Goal: Transaction & Acquisition: Purchase product/service

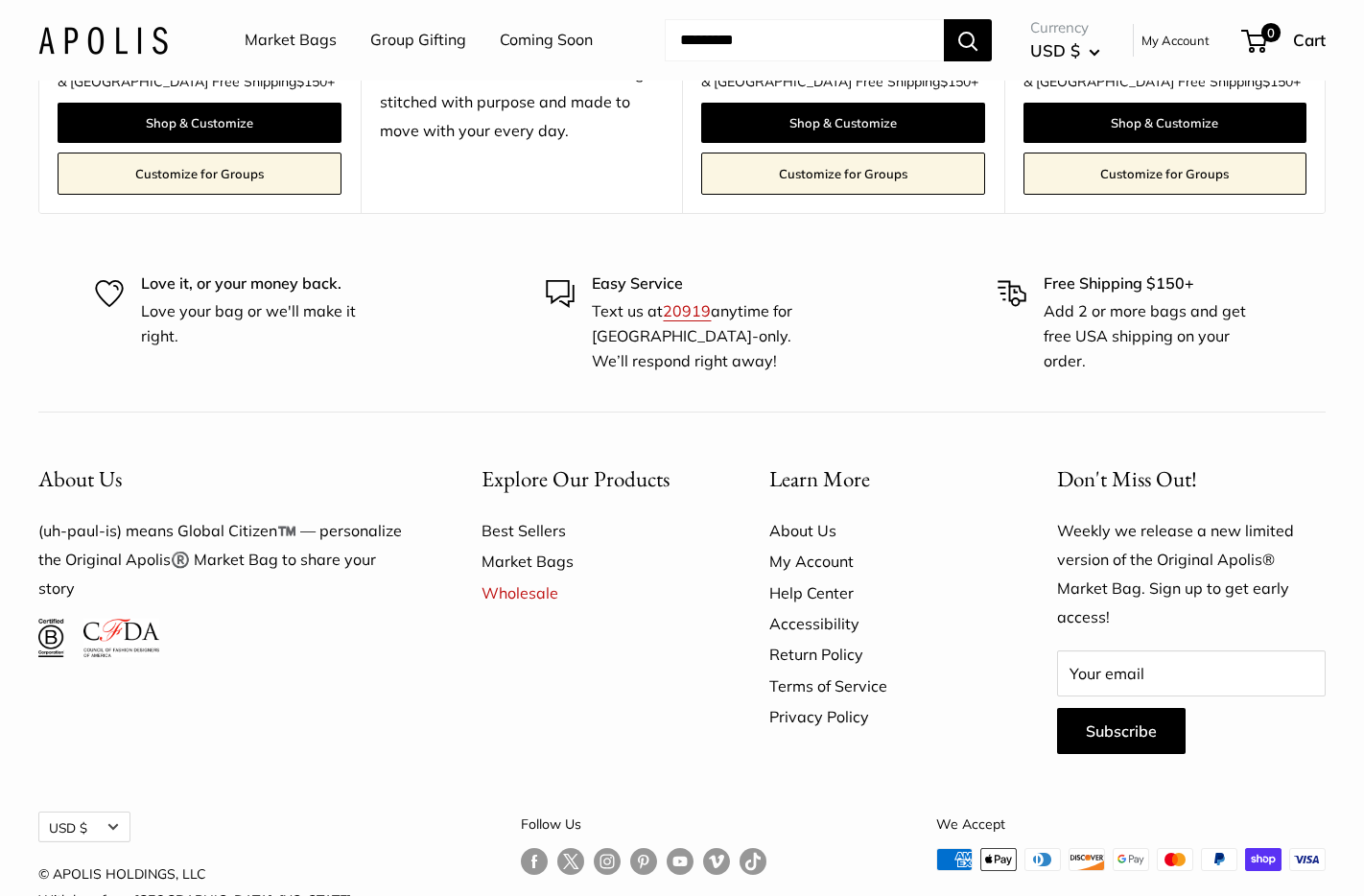
click at [826, 515] on link "About Us" at bounding box center [879, 531] width 221 height 31
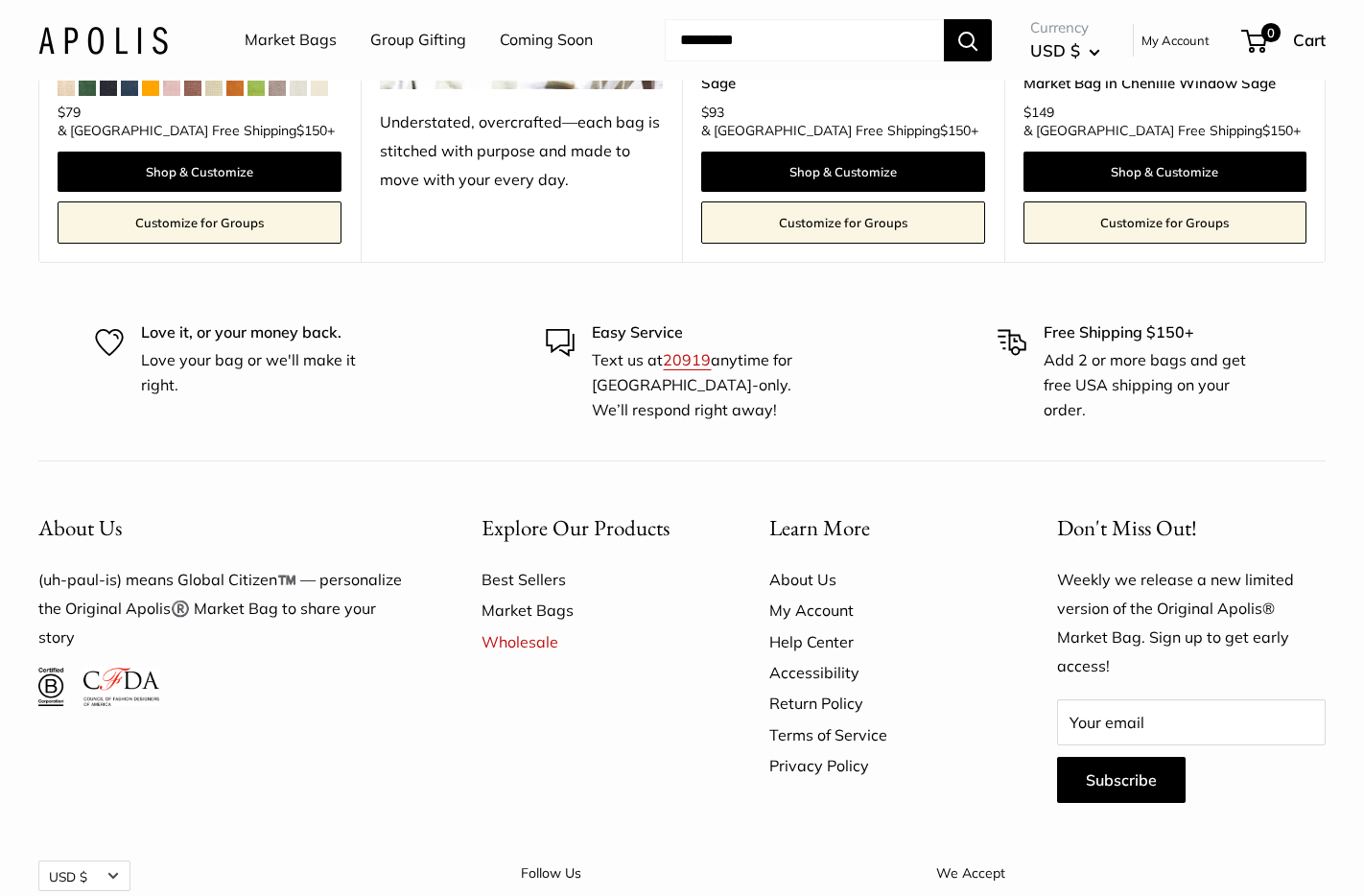
scroll to position [5205, 0]
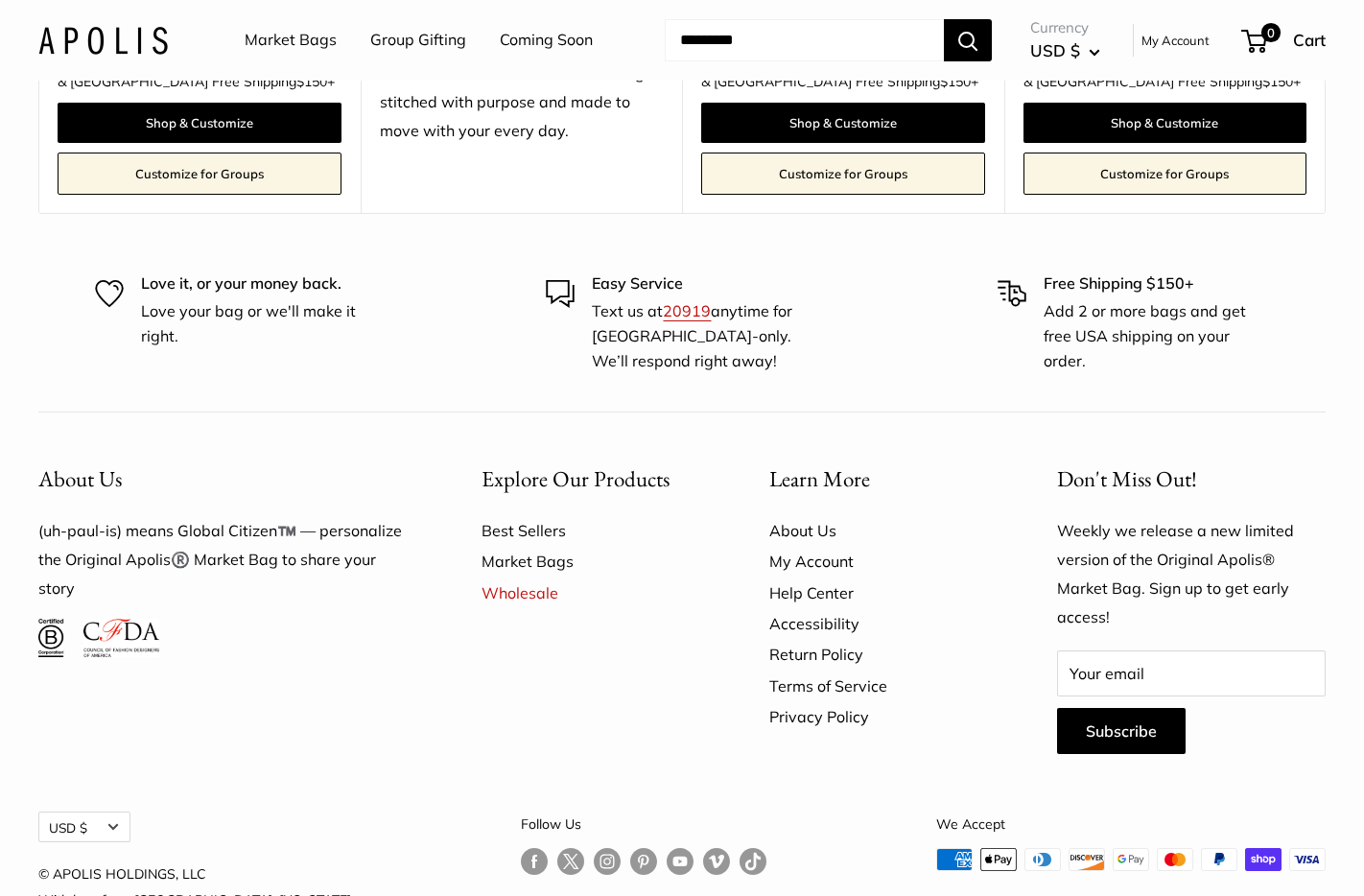
click at [839, 671] on link "Terms of Service" at bounding box center [879, 686] width 221 height 31
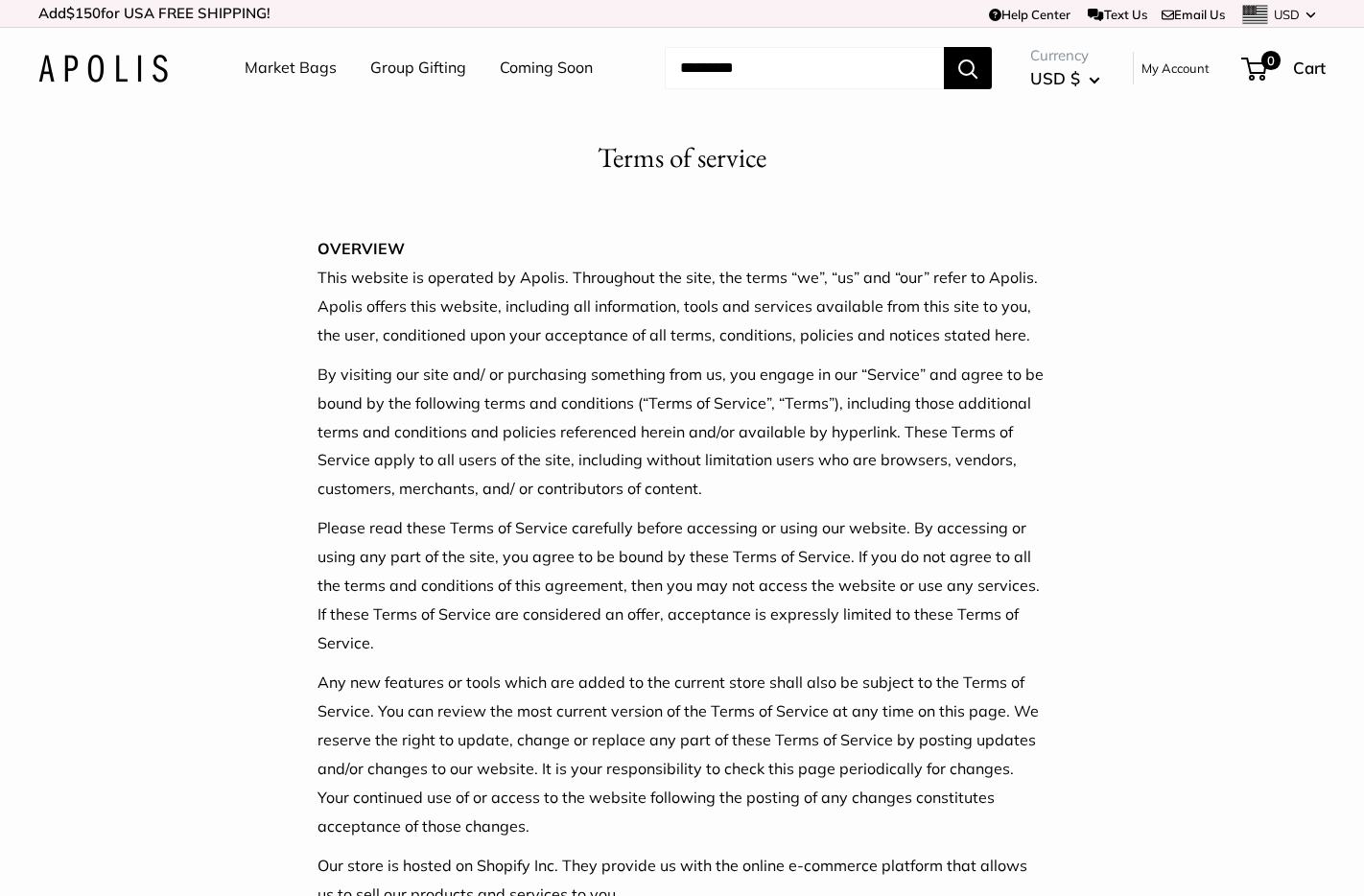
click at [148, 75] on img at bounding box center [102, 68] width 129 height 28
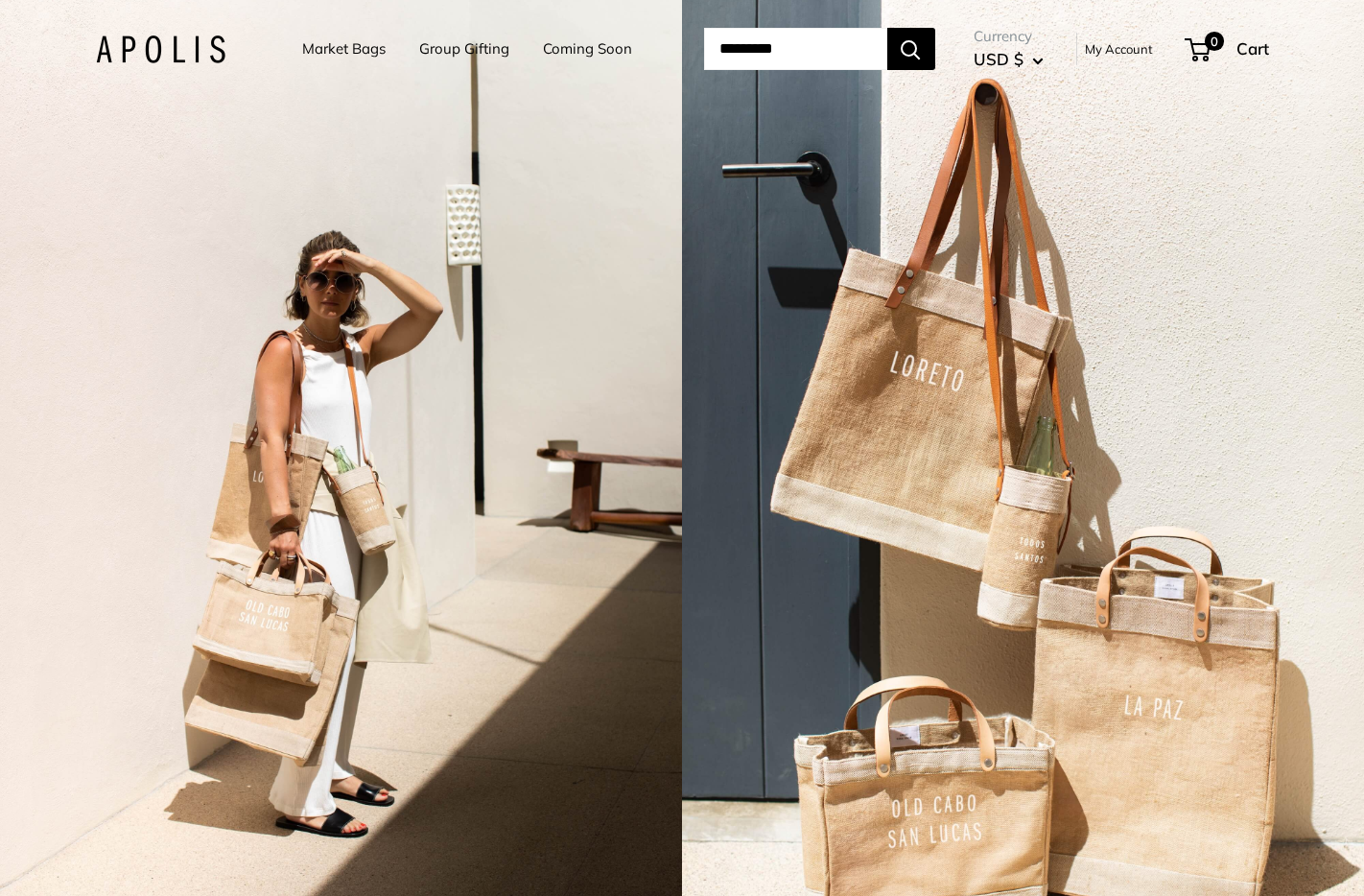
click at [340, 42] on link "Market Bags" at bounding box center [344, 50] width 84 height 27
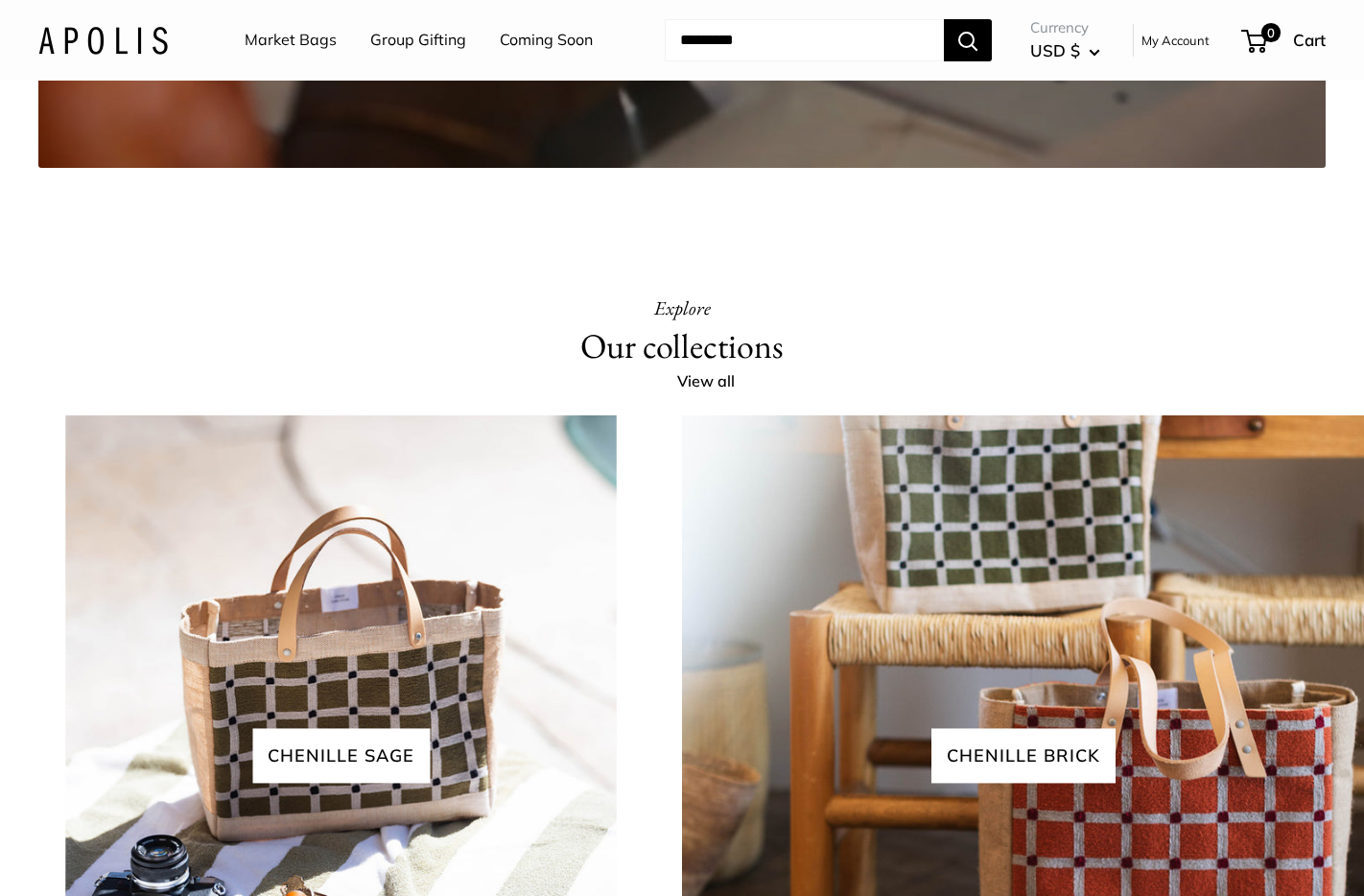
scroll to position [3586, 0]
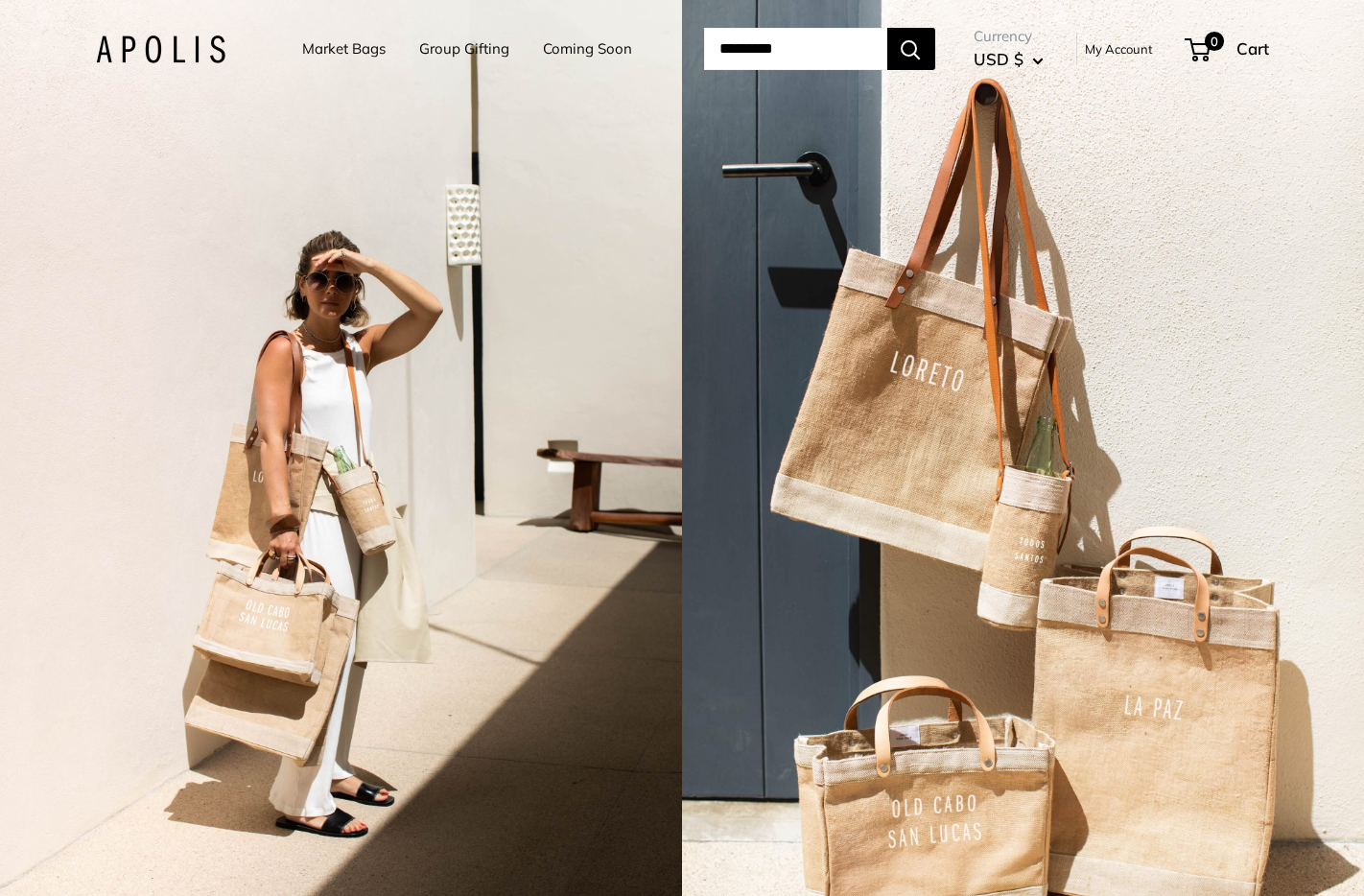
click at [338, 39] on link "Market Bags" at bounding box center [344, 50] width 84 height 27
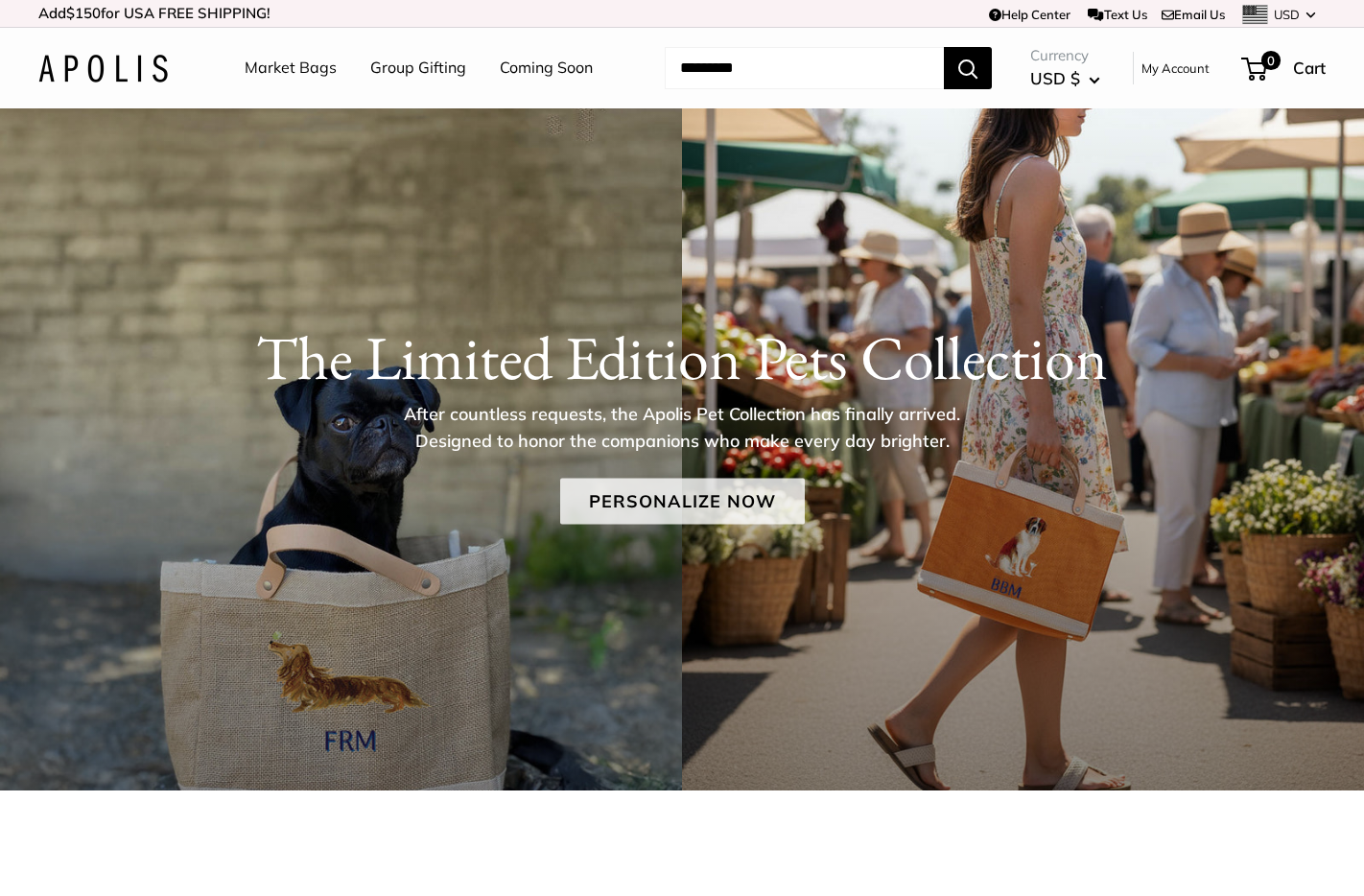
click at [709, 511] on link "Personalize Now" at bounding box center [682, 500] width 245 height 46
